Goal: Find specific page/section: Find specific page/section

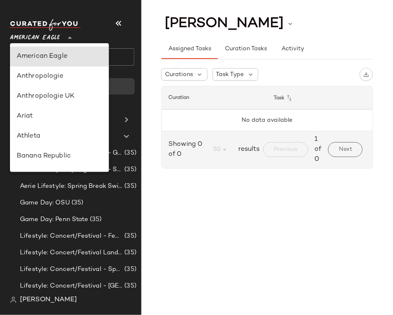
click at [51, 41] on span "American Eagle" at bounding box center [35, 35] width 50 height 15
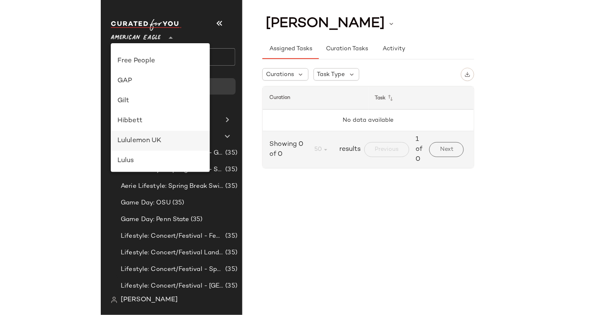
scroll to position [201, 0]
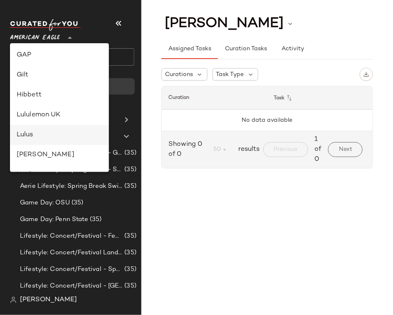
click at [35, 133] on div "Lulus" at bounding box center [60, 135] width 86 height 10
type input "**"
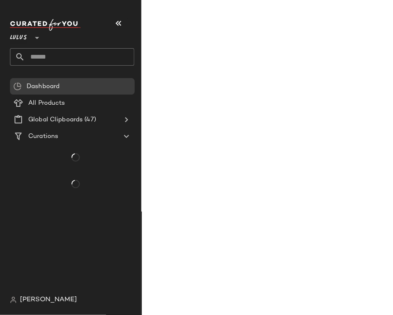
click at [2, 15] on nav "Lulus ** Dashboard All Products Global Clipboards (47) Curations [PERSON_NAME]" at bounding box center [70, 157] width 141 height 315
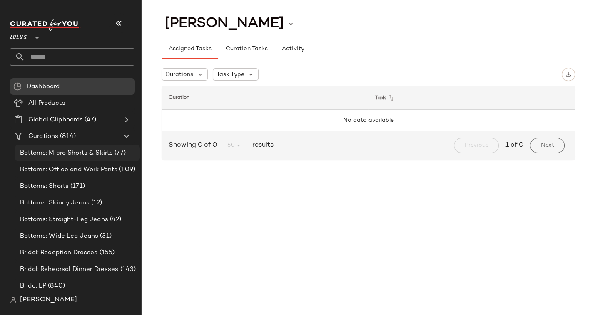
click at [53, 155] on span "Bottoms: Micro Shorts & Skirts" at bounding box center [66, 154] width 93 height 10
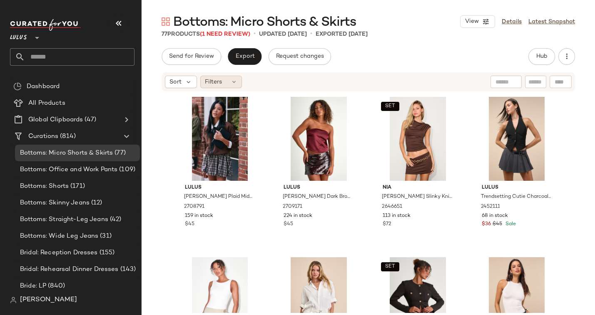
click at [207, 82] on span "Filters" at bounding box center [213, 82] width 17 height 9
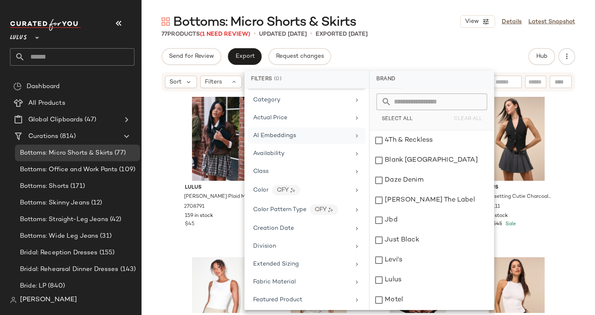
scroll to position [442, 0]
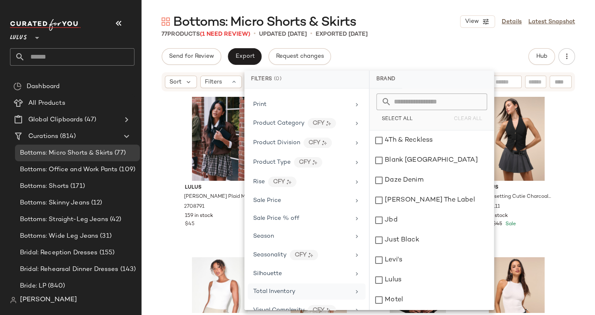
click at [276, 289] on span "Total Inventory" at bounding box center [274, 292] width 42 height 6
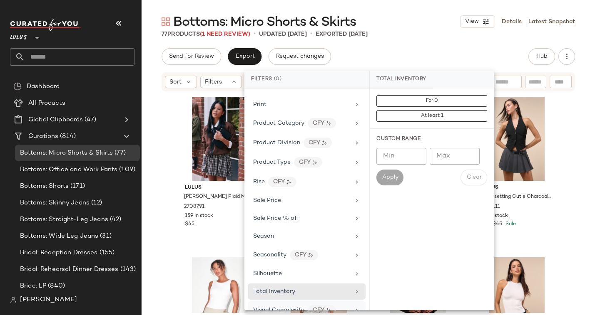
click at [273, 308] on span "Visual Complexity" at bounding box center [278, 311] width 51 height 6
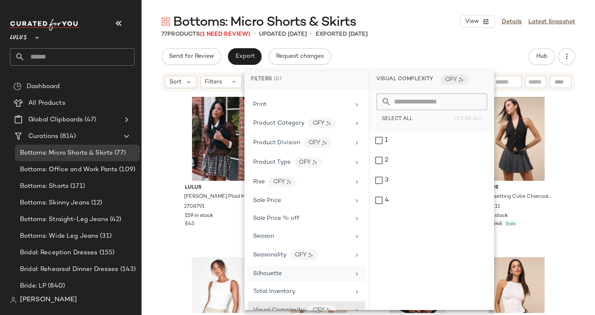
click at [280, 271] on span "Silhouette" at bounding box center [267, 274] width 29 height 6
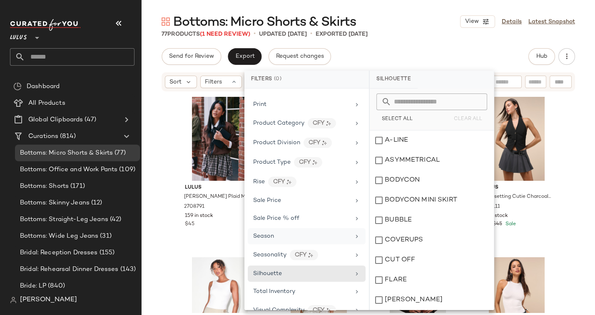
click at [280, 232] on div "Season" at bounding box center [301, 236] width 97 height 9
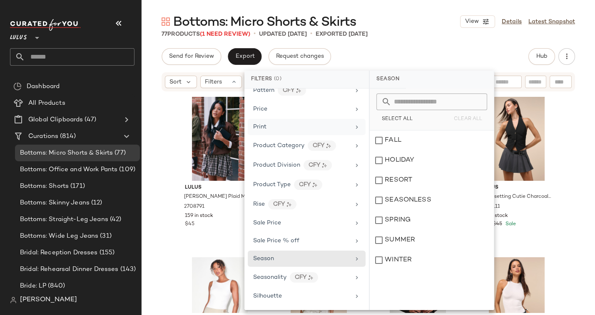
scroll to position [274, 0]
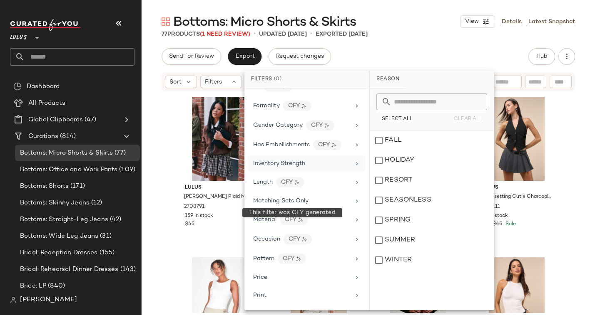
click at [281, 161] on span "Inventory Strength" at bounding box center [279, 164] width 52 height 6
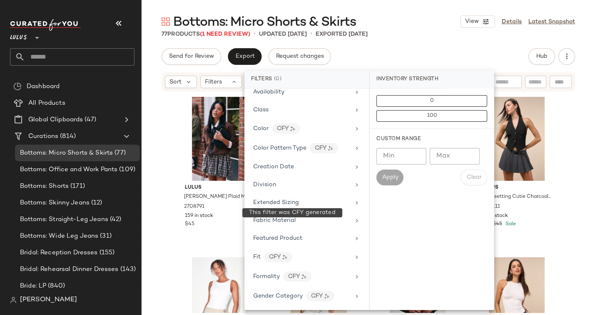
scroll to position [61, 0]
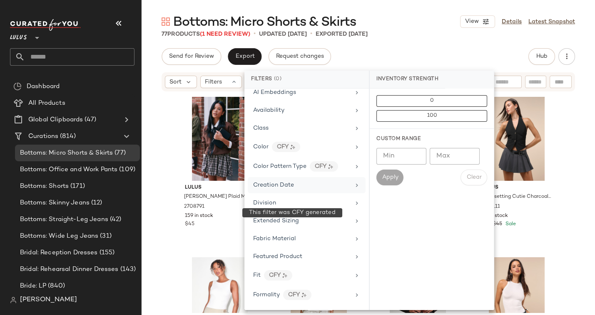
click at [267, 182] on span "Creation Date" at bounding box center [273, 185] width 41 height 6
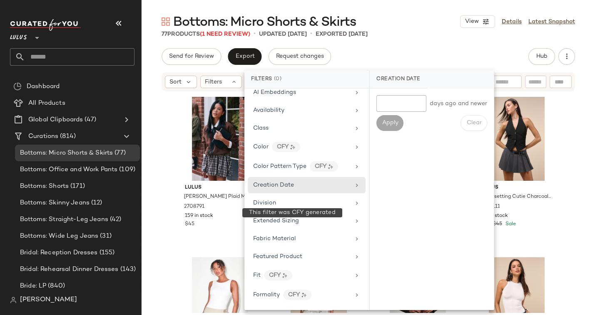
click at [277, 243] on div "Brand Category Actual Price AI Embeddings Availability Class Color CFY Color Pa…" at bounding box center [306, 200] width 124 height 222
click at [276, 120] on div "Class" at bounding box center [307, 128] width 118 height 16
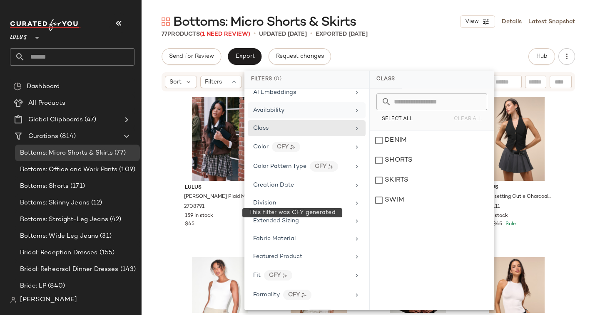
click at [277, 109] on span "Availability" at bounding box center [268, 110] width 31 height 6
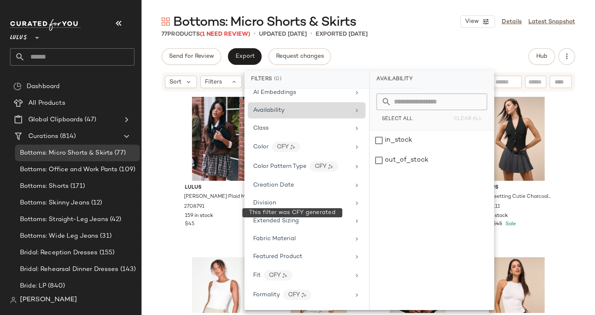
scroll to position [27, 0]
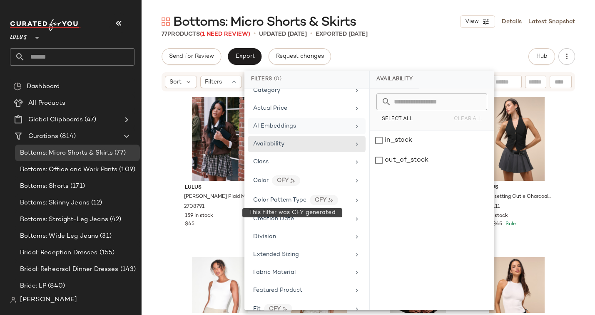
click at [270, 127] on span "AI Embeddings" at bounding box center [274, 126] width 43 height 6
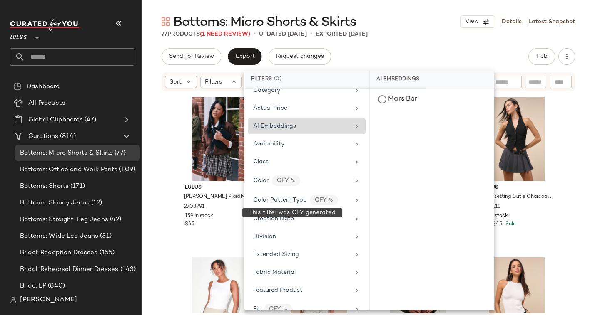
scroll to position [0, 0]
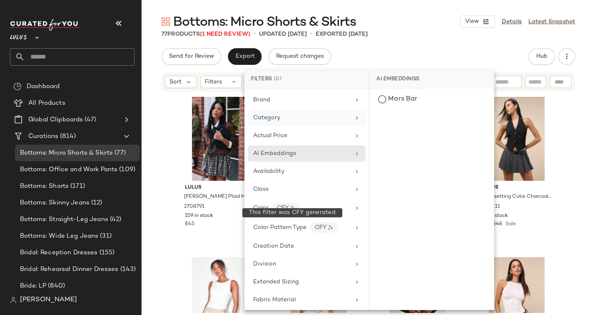
click at [267, 115] on span "Category" at bounding box center [266, 118] width 27 height 6
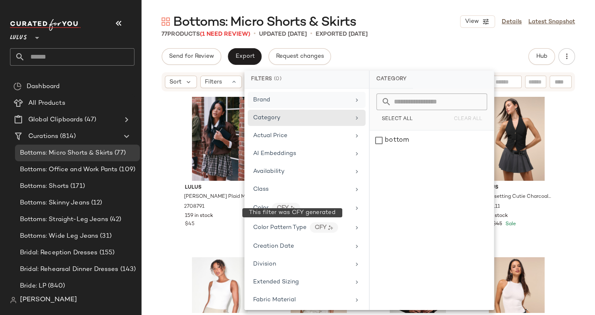
click at [264, 100] on span "Brand" at bounding box center [261, 100] width 17 height 6
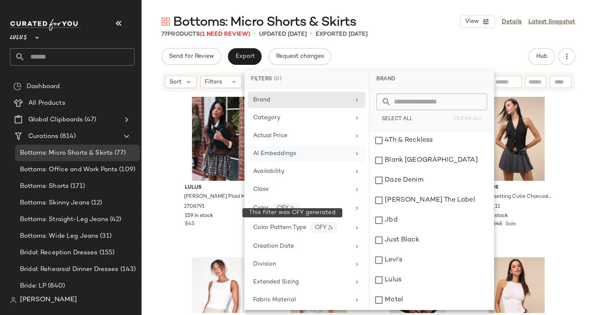
click at [269, 149] on div "AI Embeddings" at bounding box center [274, 153] width 43 height 9
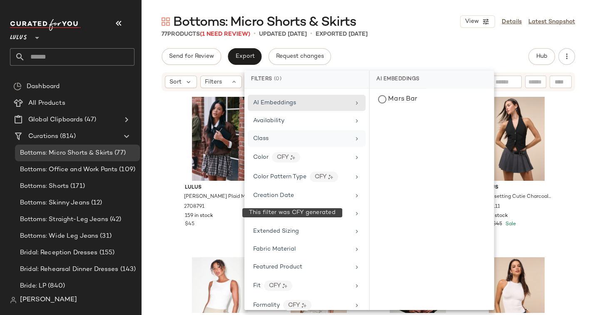
scroll to position [52, 0]
click at [271, 186] on div "Creation Date" at bounding box center [307, 194] width 118 height 16
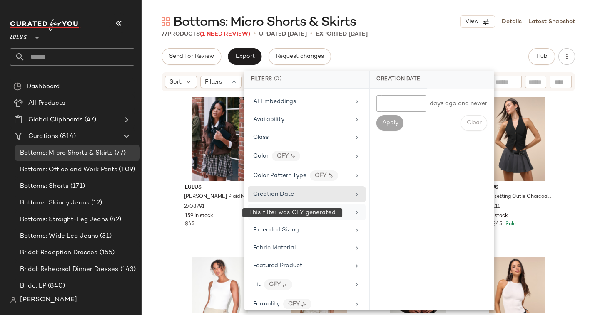
click at [274, 209] on span "Division" at bounding box center [264, 212] width 23 height 6
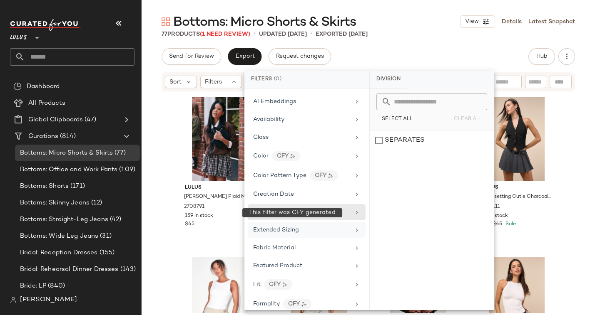
click at [257, 227] on span "Extended Sizing" at bounding box center [276, 230] width 46 height 6
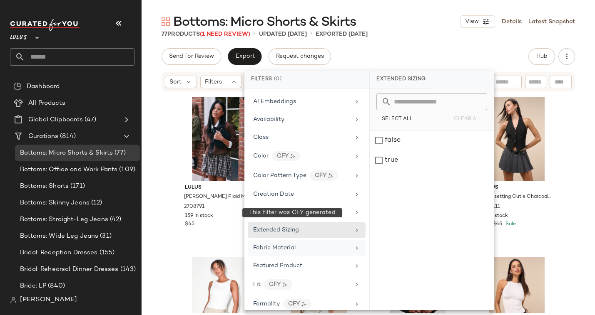
click at [270, 245] on span "Fabric Material" at bounding box center [274, 248] width 42 height 6
